Goal: Information Seeking & Learning: Learn about a topic

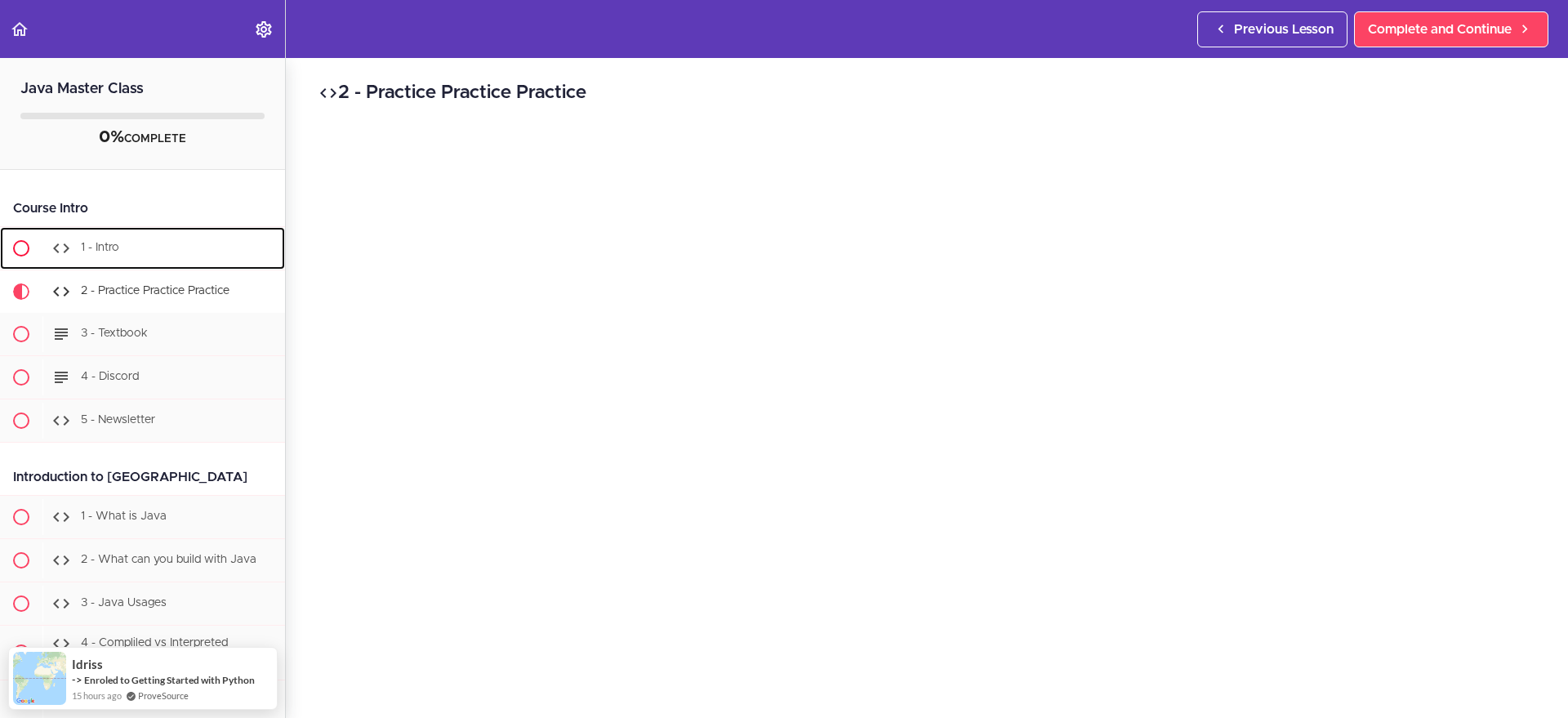
click at [101, 242] on span "1 - Intro" at bounding box center [100, 248] width 39 height 11
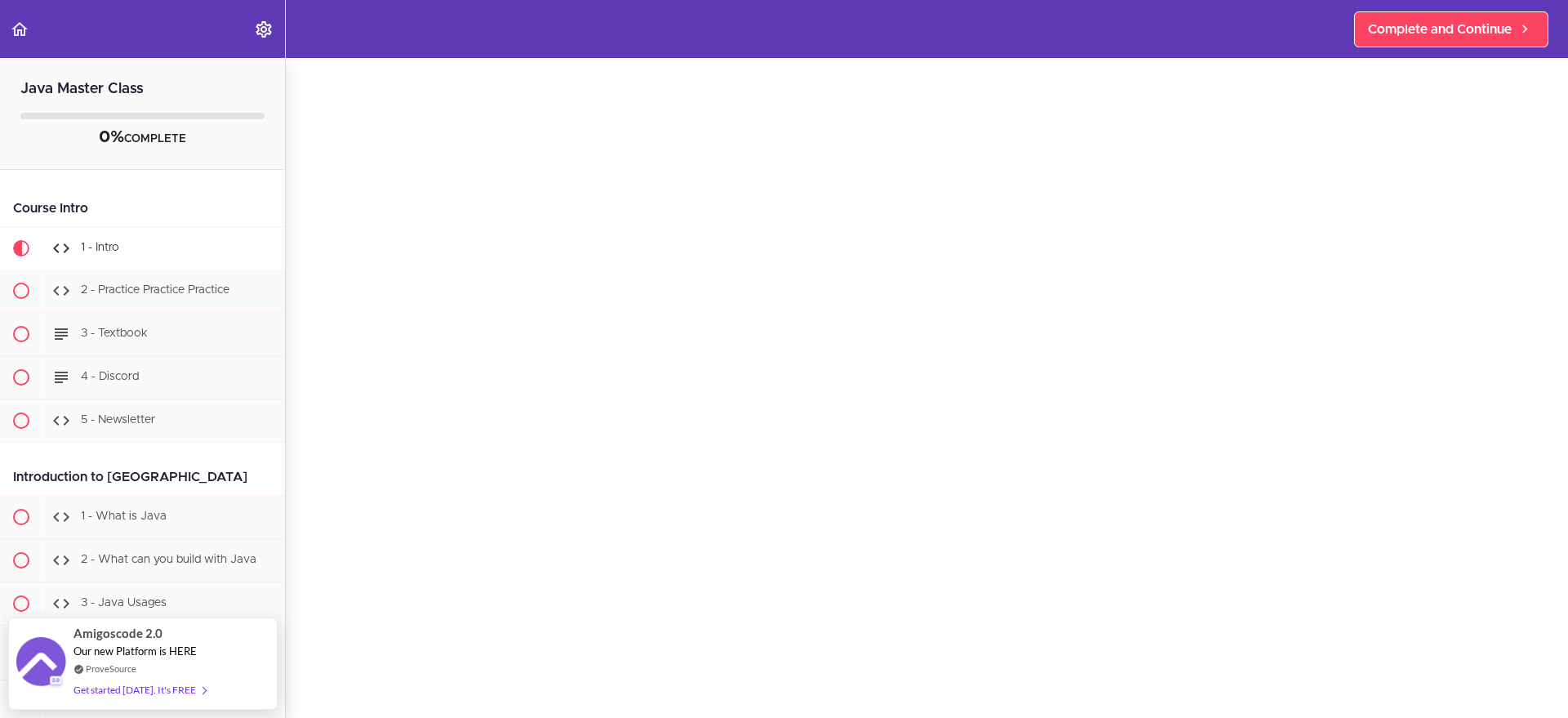
click at [302, 345] on div "1 - Intro Complete and Continue 1 - Follow us on LinkedIn 2 - Subscribe to our …" at bounding box center [926, 290] width 1282 height 660
click at [1436, 14] on link "Complete and Continue" at bounding box center [1451, 29] width 194 height 36
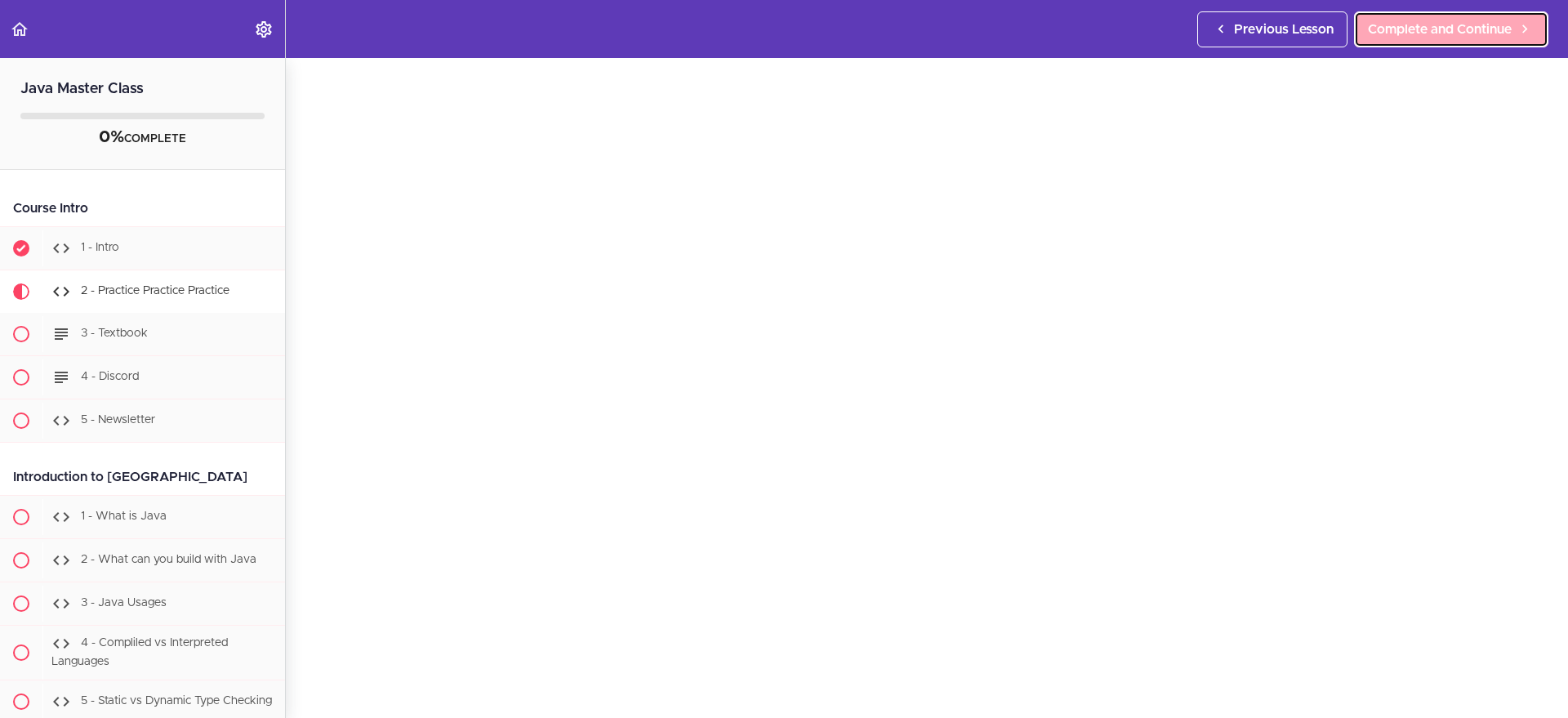
click at [1453, 24] on span "Complete and Continue" at bounding box center [1440, 29] width 144 height 20
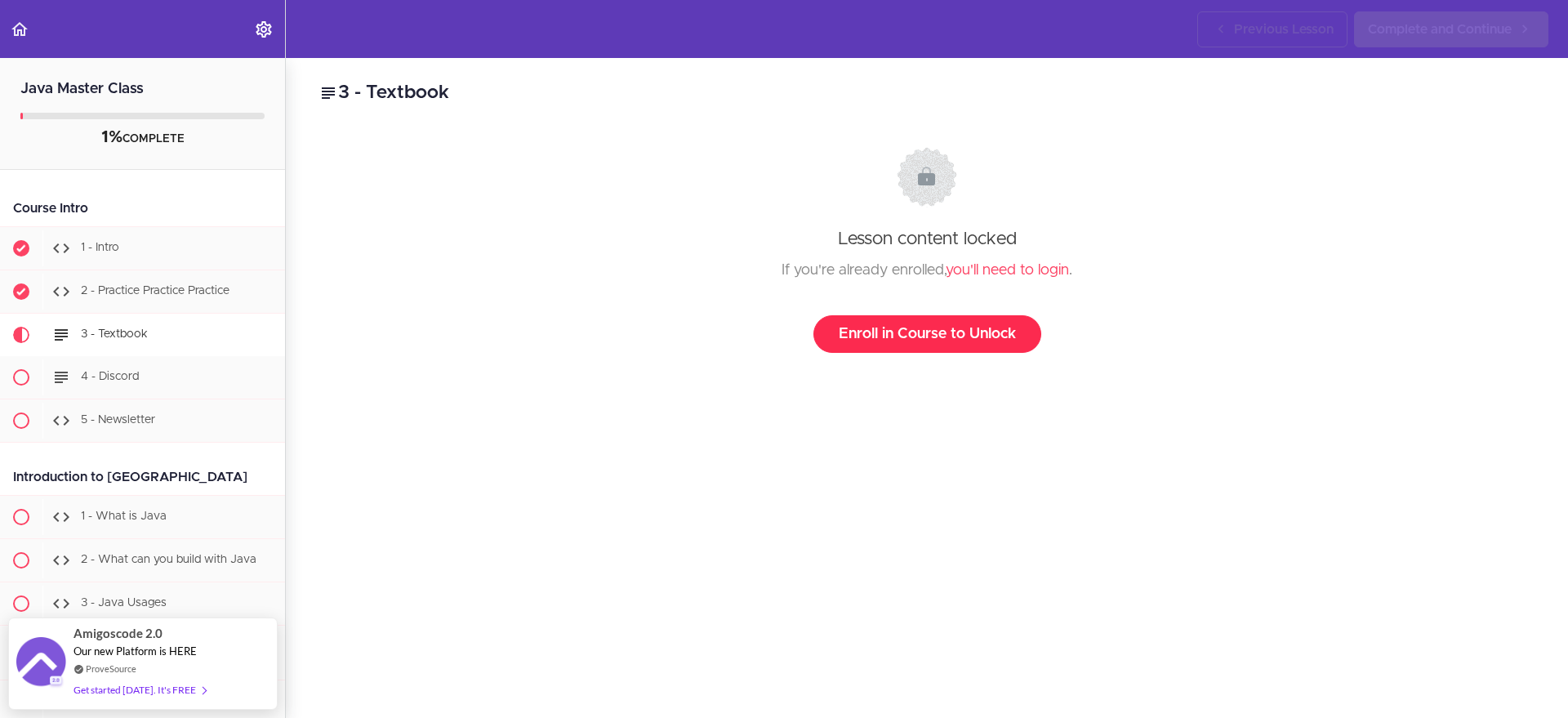
click at [945, 328] on link "Enroll in Course to Unlock" at bounding box center [927, 335] width 228 height 38
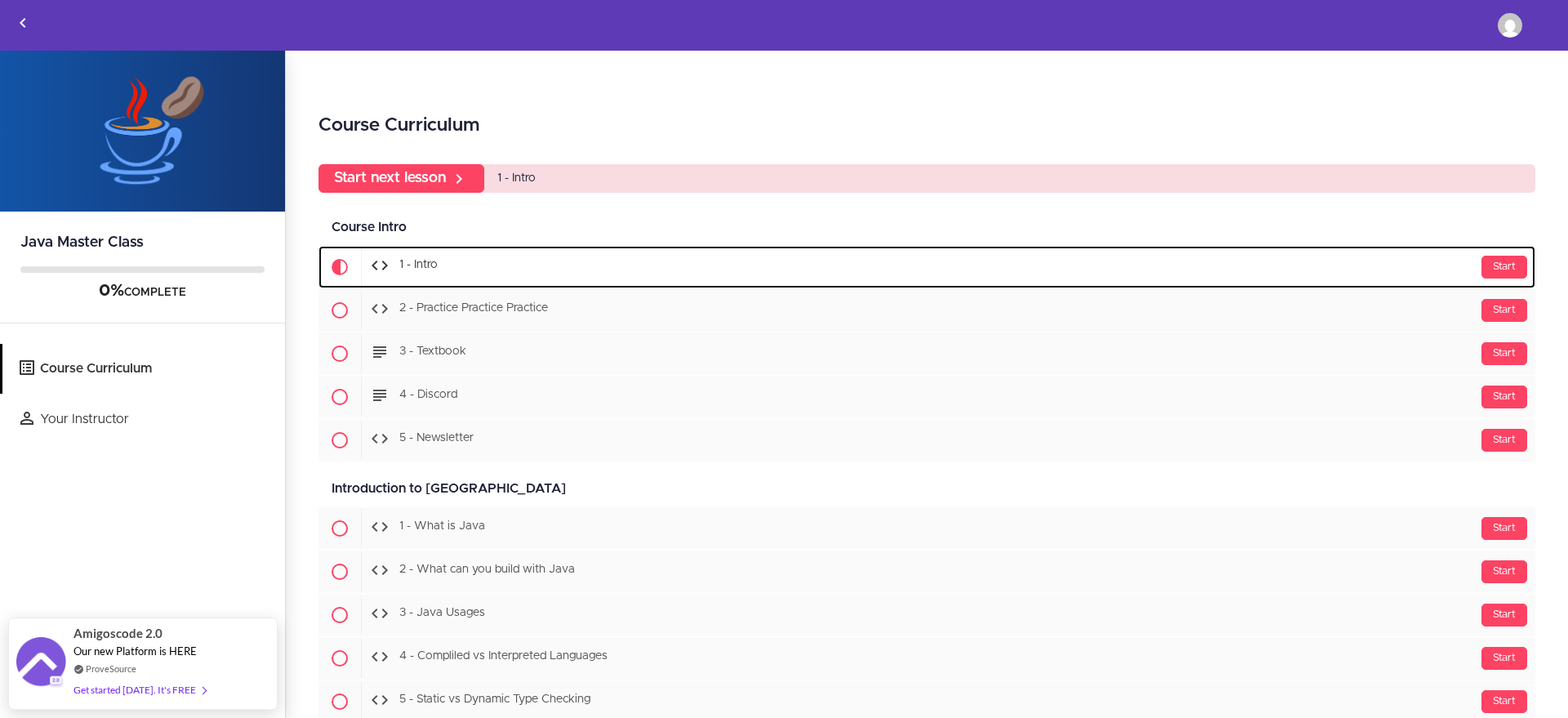
click at [521, 255] on div "Start 1 - Intro" at bounding box center [948, 268] width 1175 height 40
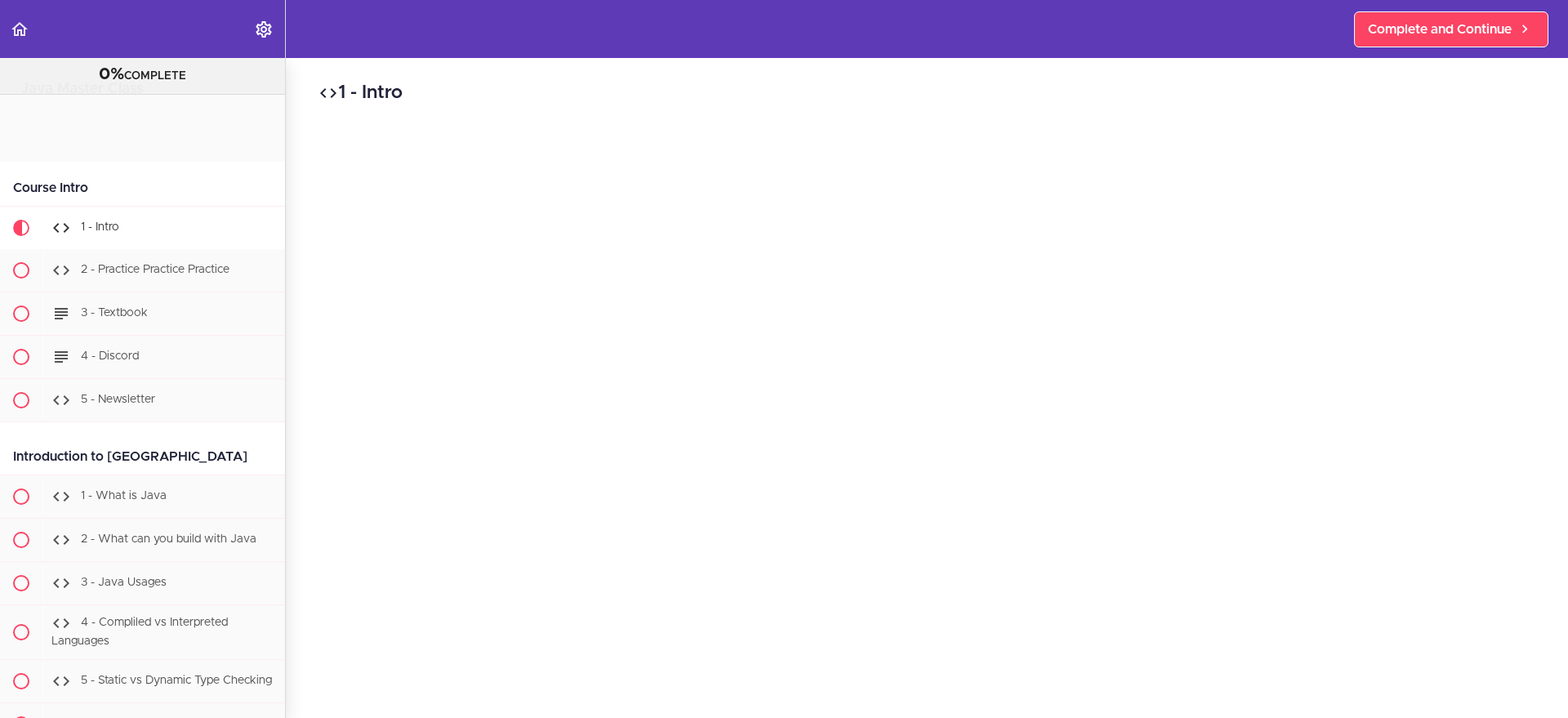
scroll to position [107, 0]
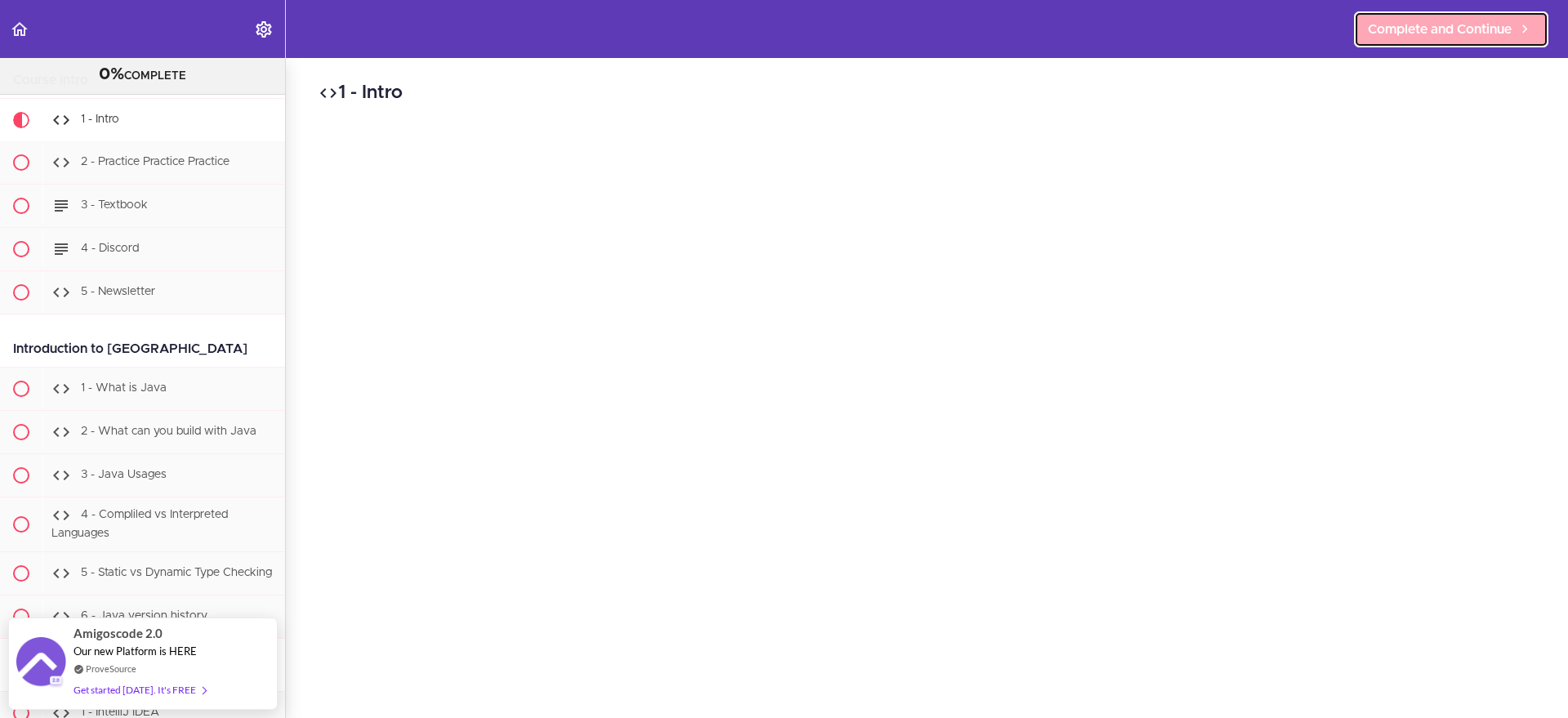
click at [1435, 23] on span "Complete and Continue" at bounding box center [1440, 29] width 144 height 20
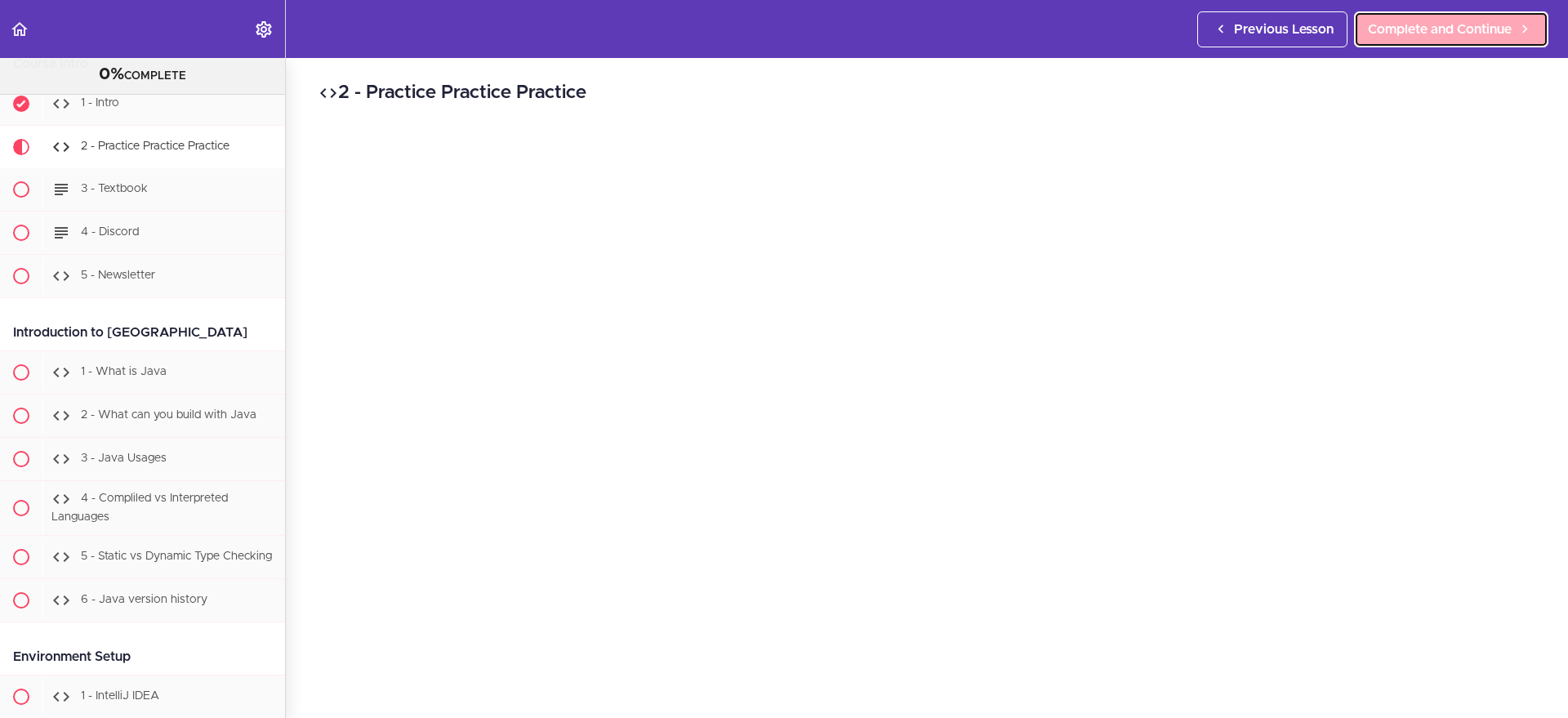
scroll to position [131, 0]
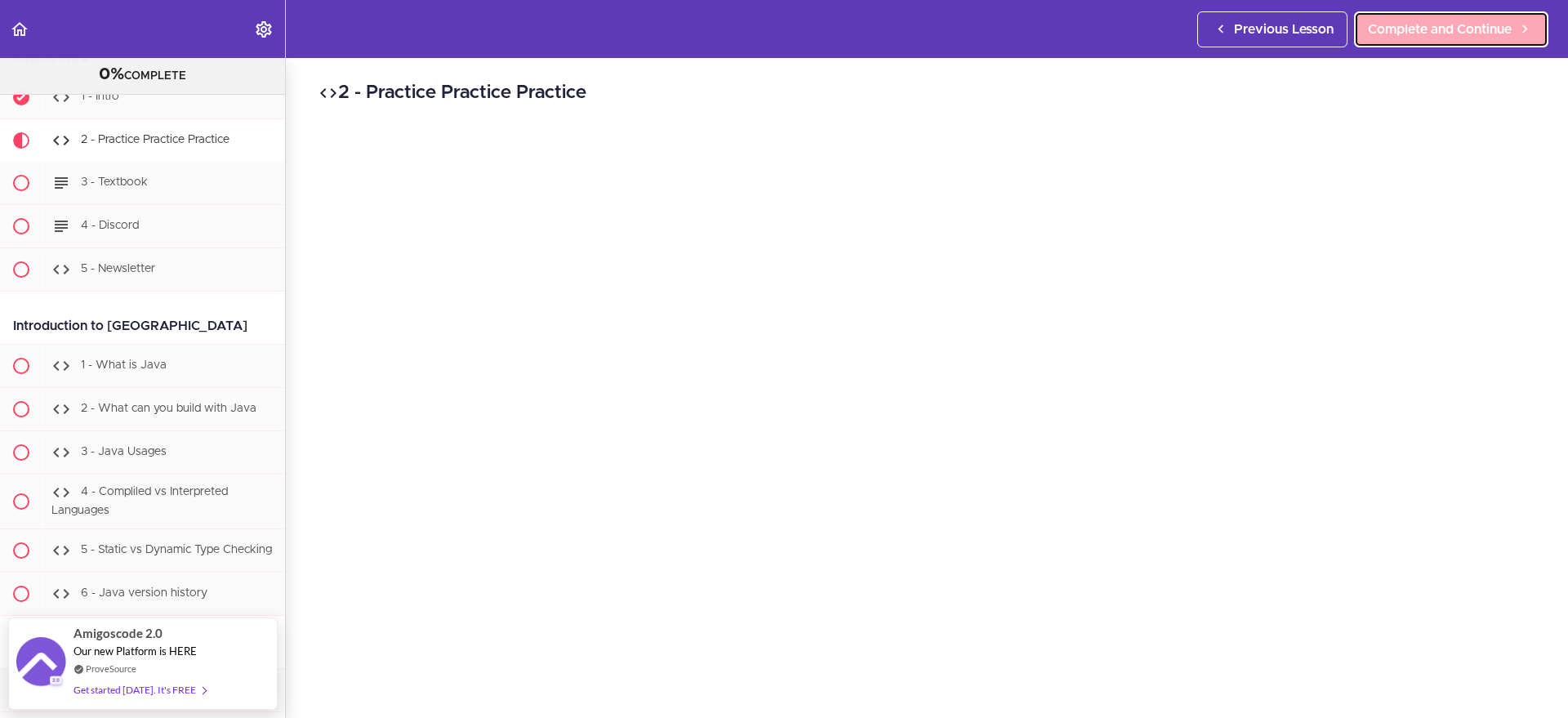
click at [1422, 24] on span "Complete and Continue" at bounding box center [1440, 29] width 144 height 20
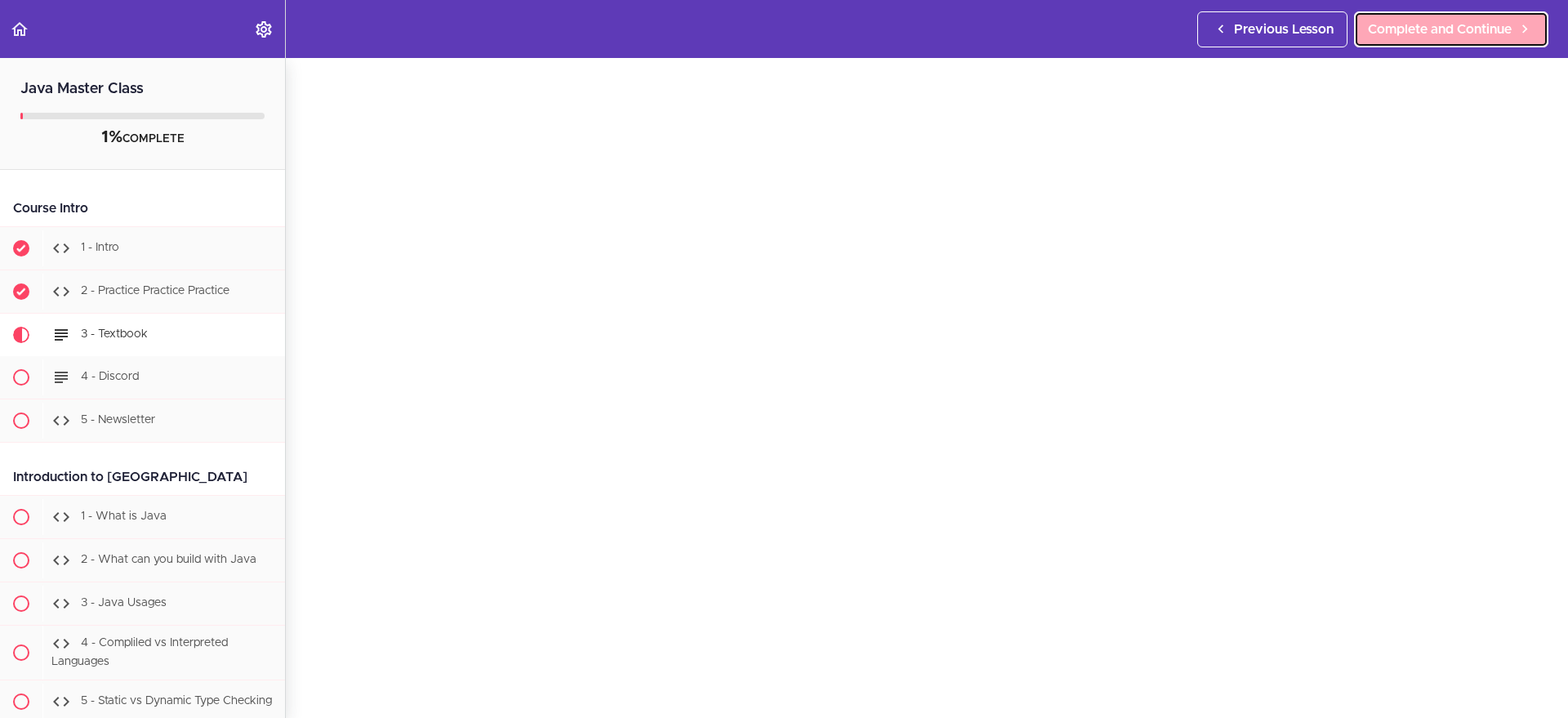
click at [1399, 41] on link "Complete and Continue" at bounding box center [1451, 29] width 194 height 36
click at [1430, 11] on link "Complete and Continue" at bounding box center [1451, 29] width 194 height 36
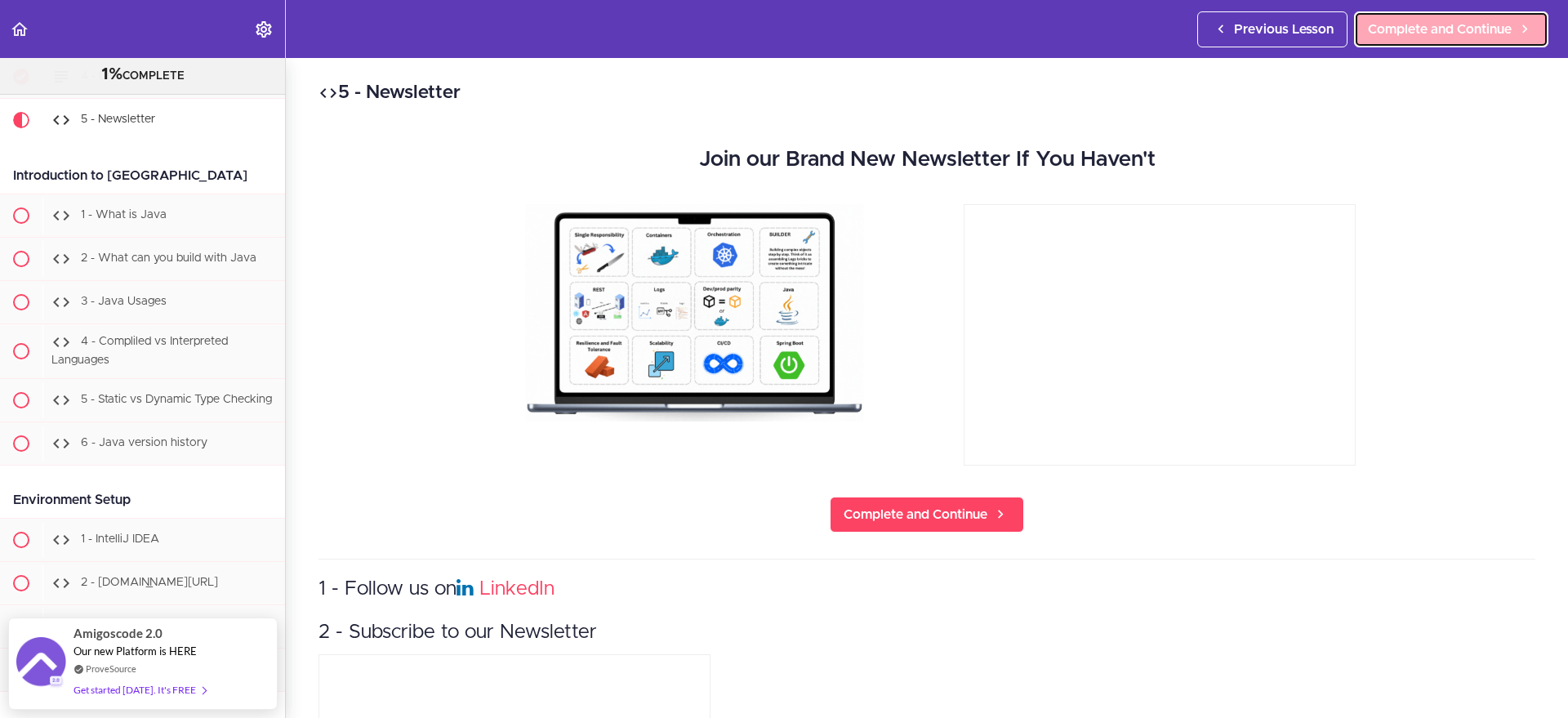
click at [1414, 34] on span "Complete and Continue" at bounding box center [1440, 29] width 144 height 20
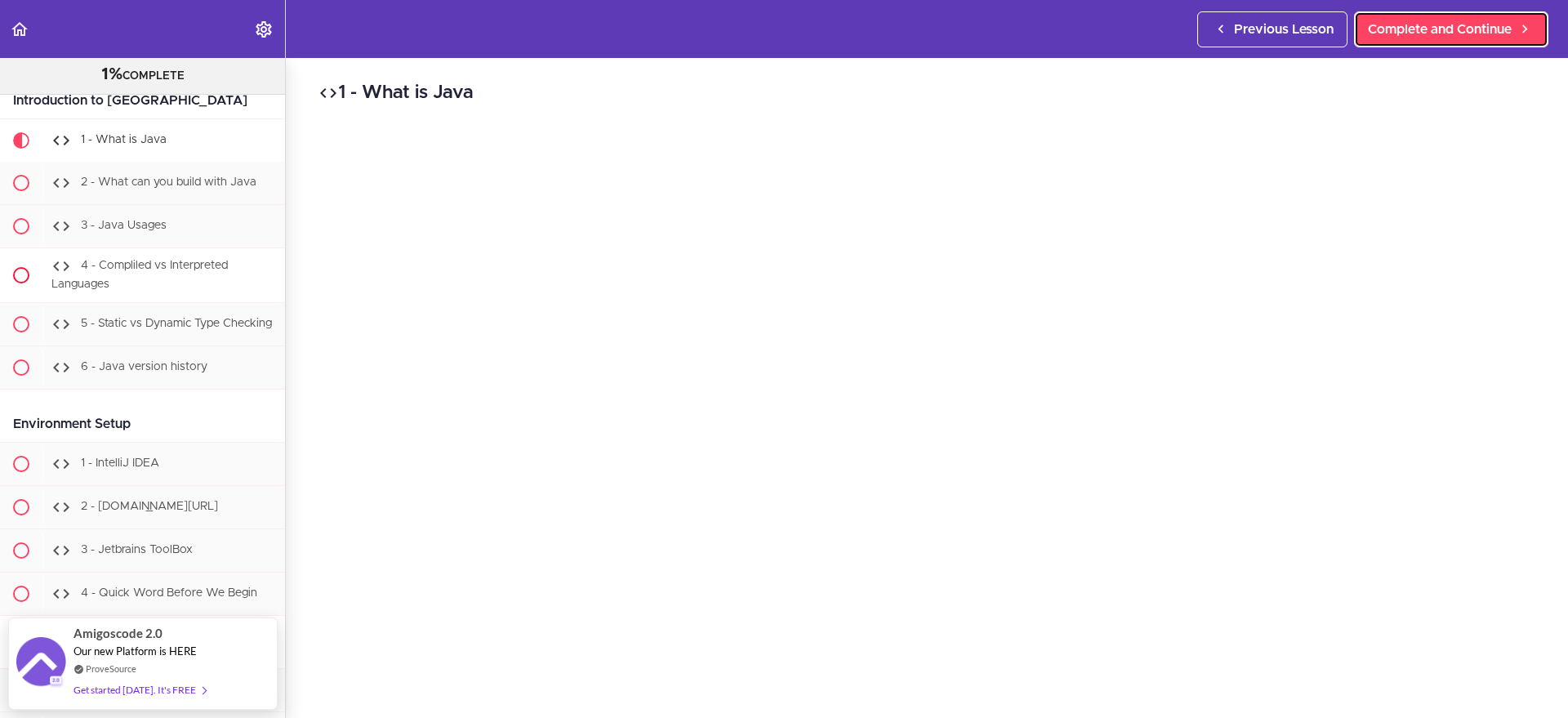
scroll to position [16, 0]
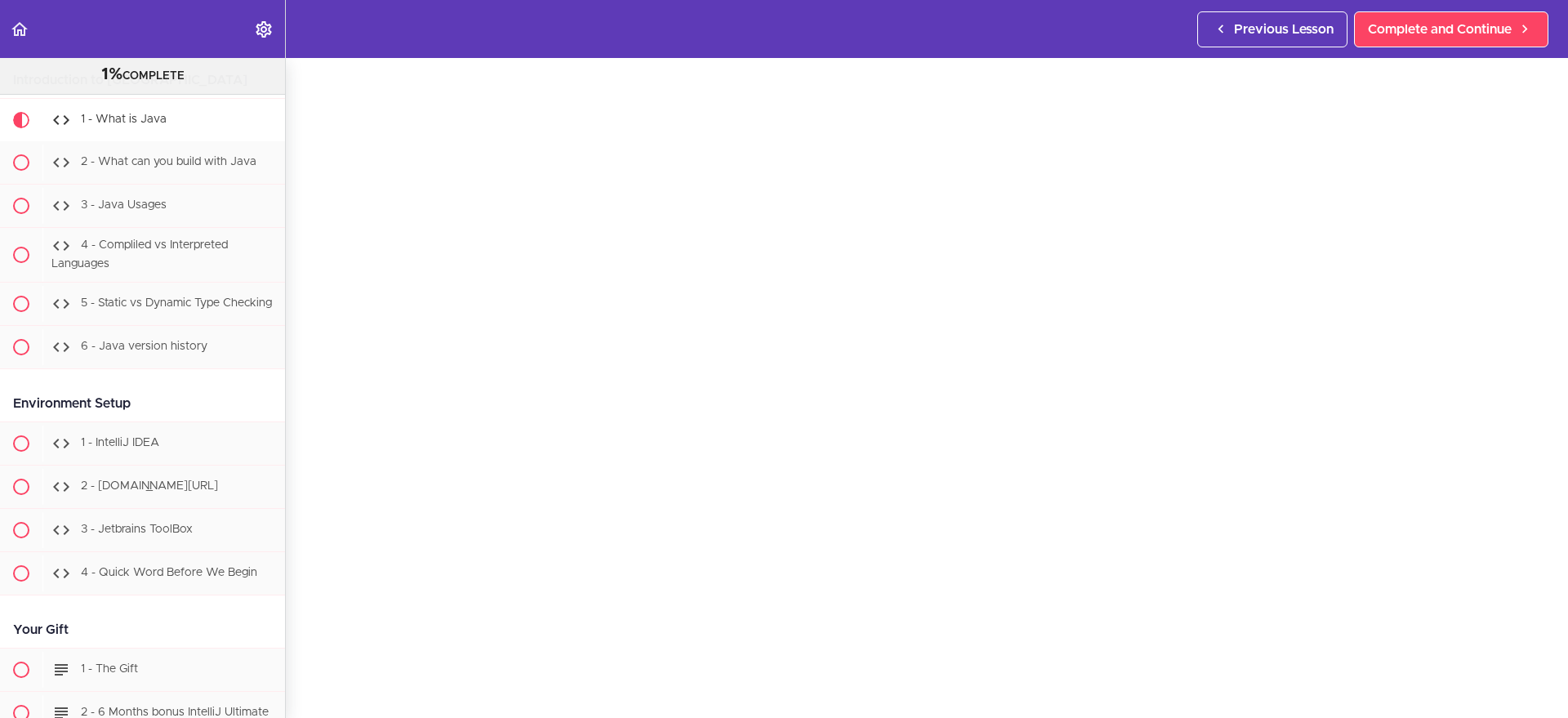
scroll to position [119, 0]
click at [1445, 27] on span "Complete and Continue" at bounding box center [1440, 29] width 144 height 20
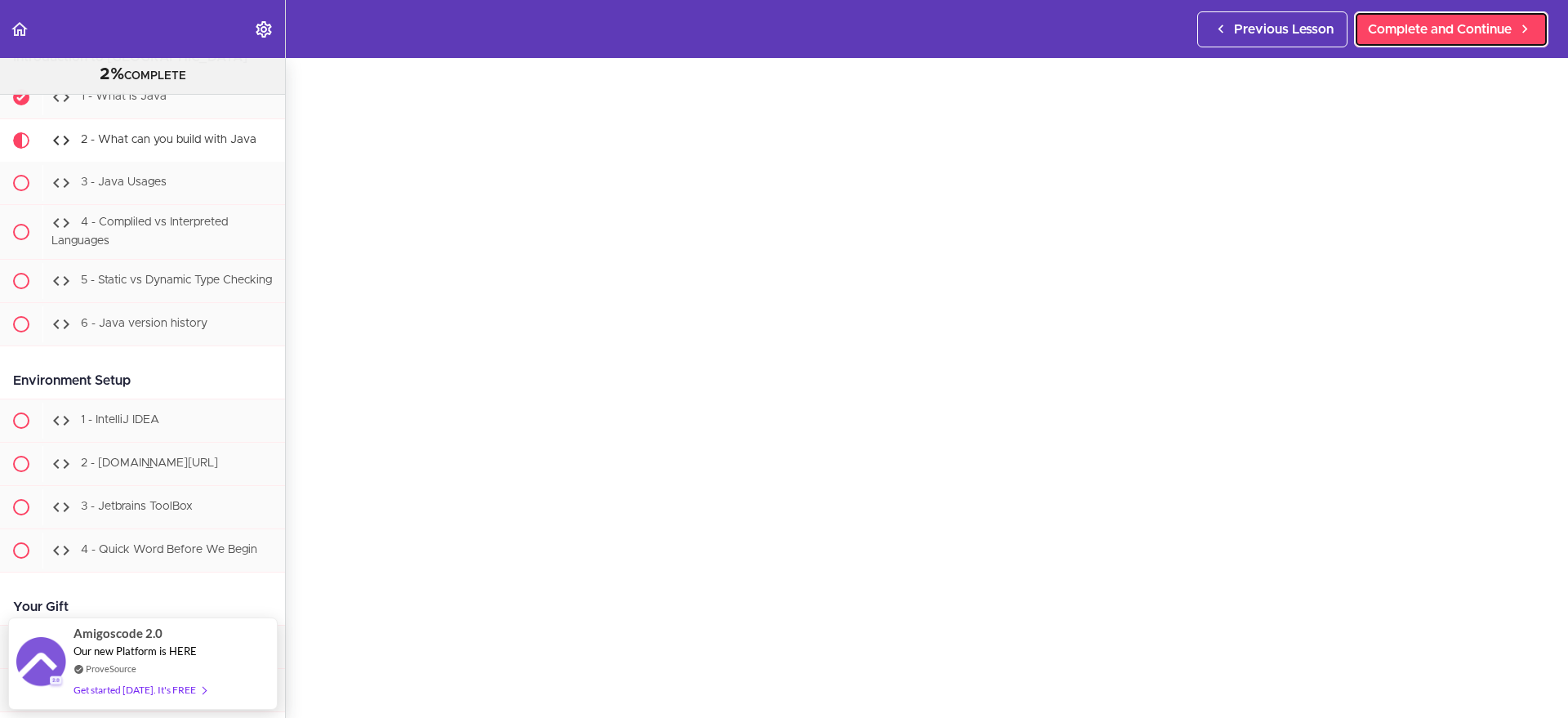
scroll to position [88, 0]
